Goal: Find specific fact: Find specific fact

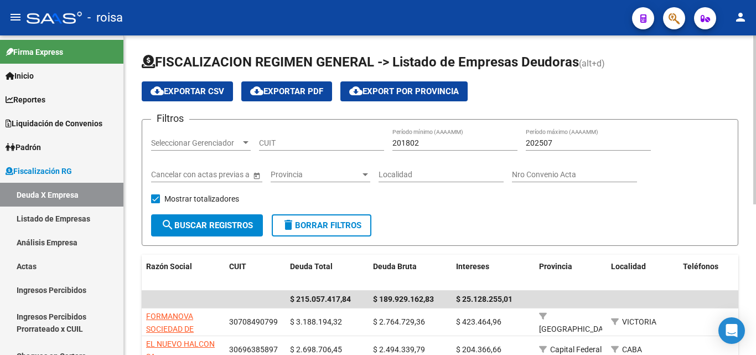
scroll to position [286, 0]
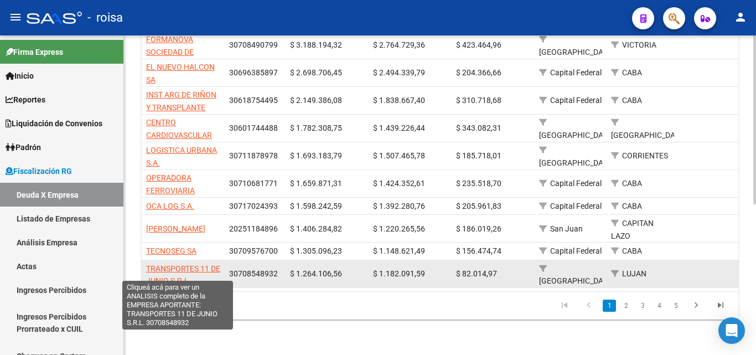
click at [190, 264] on span "TRANSPORTES 11 DE JUNIO S.R.L." at bounding box center [183, 275] width 74 height 22
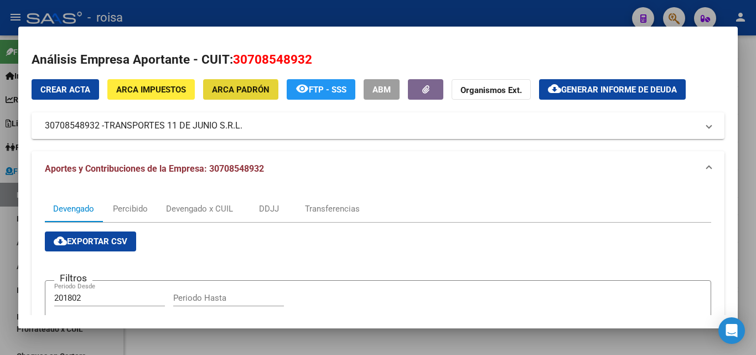
click at [232, 96] on button "ARCA Padrón" at bounding box center [240, 89] width 75 height 20
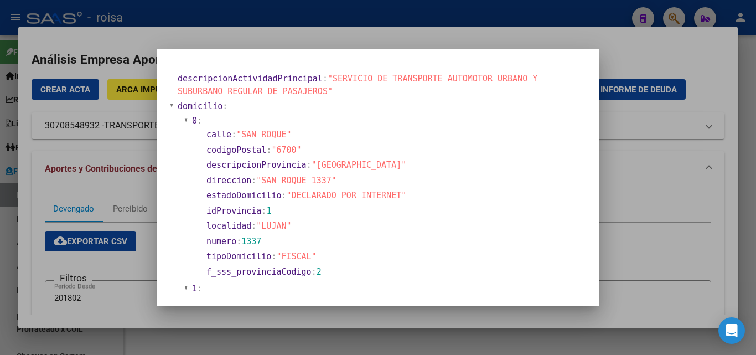
drag, startPoint x: 262, startPoint y: 179, endPoint x: 325, endPoint y: 179, distance: 63.1
click at [325, 179] on span ""SAN ROQUE 1337"" at bounding box center [296, 180] width 80 height 10
copy span "SAN ROQUE 1337"
drag, startPoint x: 260, startPoint y: 225, endPoint x: 283, endPoint y: 225, distance: 23.2
click at [283, 225] on span ""LUJAN"" at bounding box center [273, 226] width 35 height 10
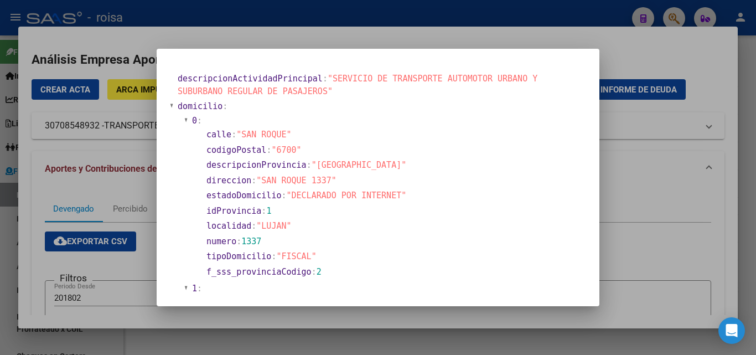
copy span "LUJAN"
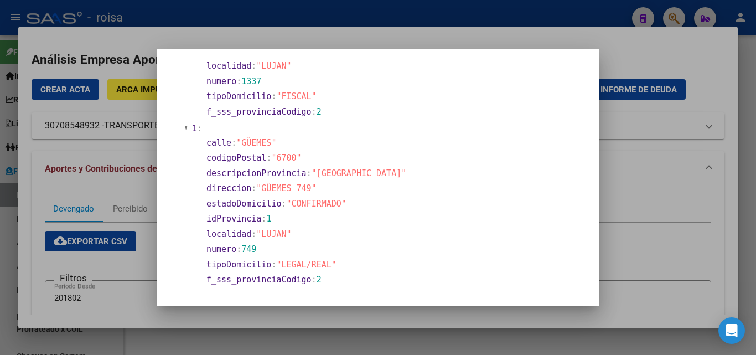
scroll to position [166, 0]
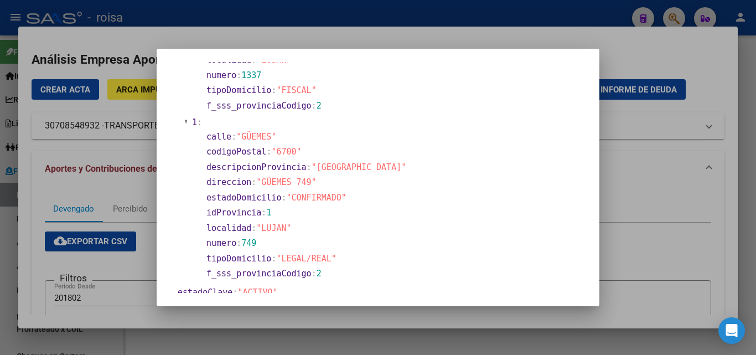
click at [38, 200] on div at bounding box center [378, 177] width 756 height 355
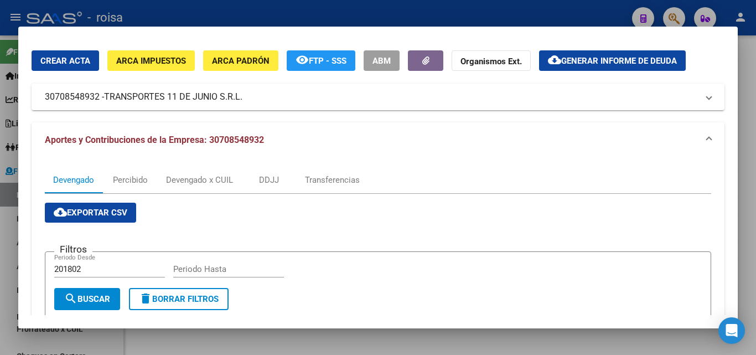
scroll to position [55, 0]
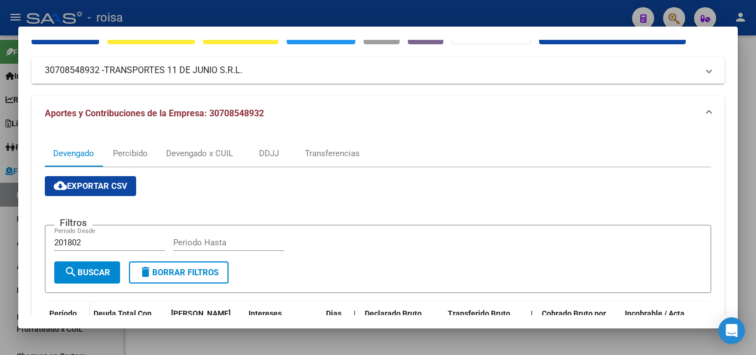
click at [0, 242] on div at bounding box center [378, 177] width 756 height 355
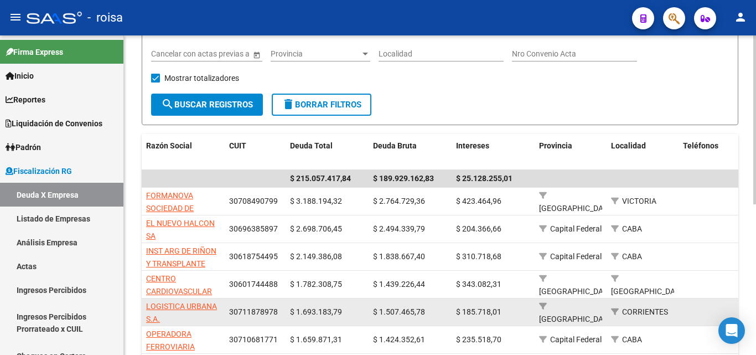
scroll to position [120, 0]
